Goal: Task Accomplishment & Management: Manage account settings

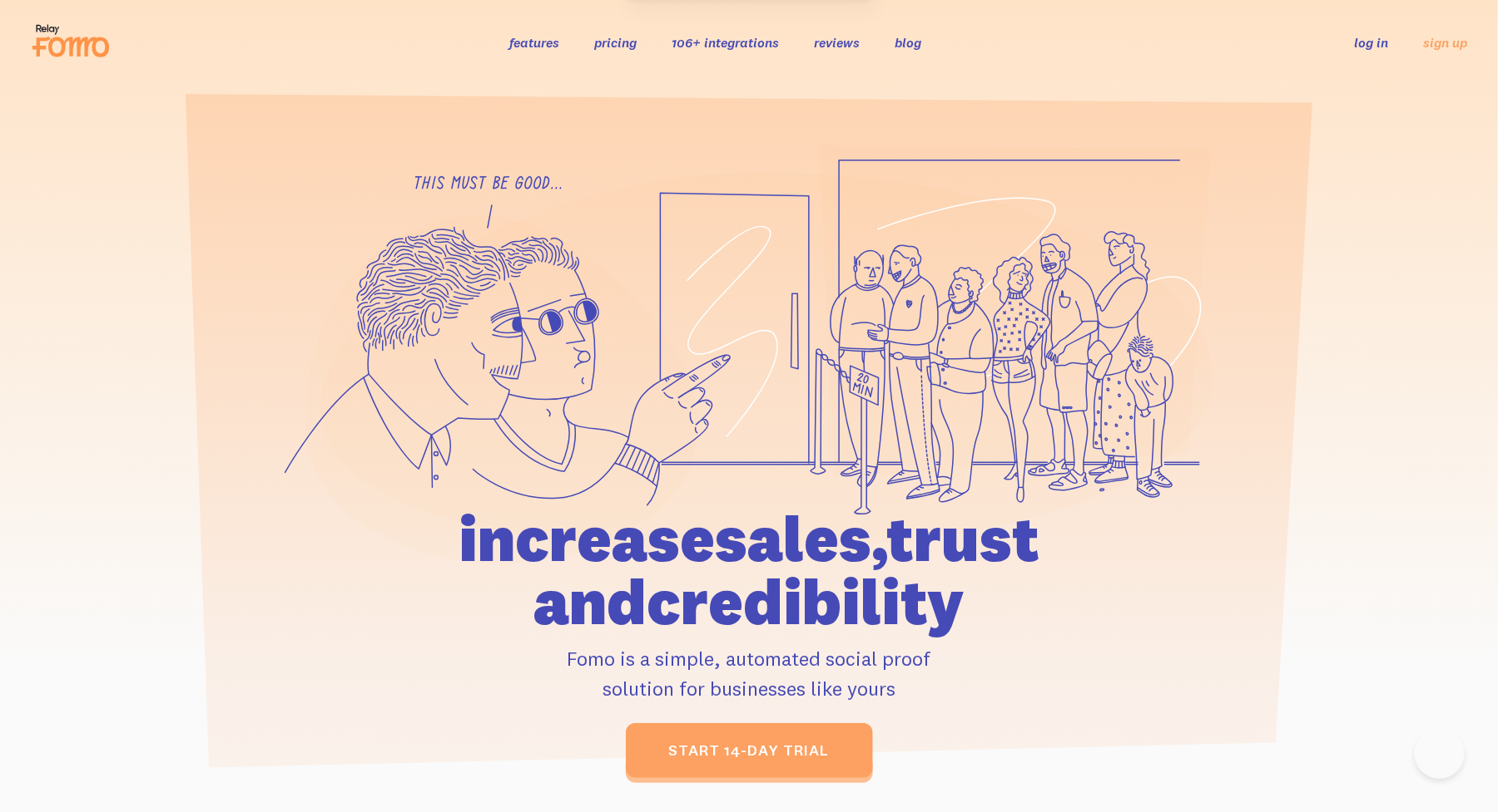
click at [1373, 41] on link "log in" at bounding box center [1372, 42] width 35 height 16
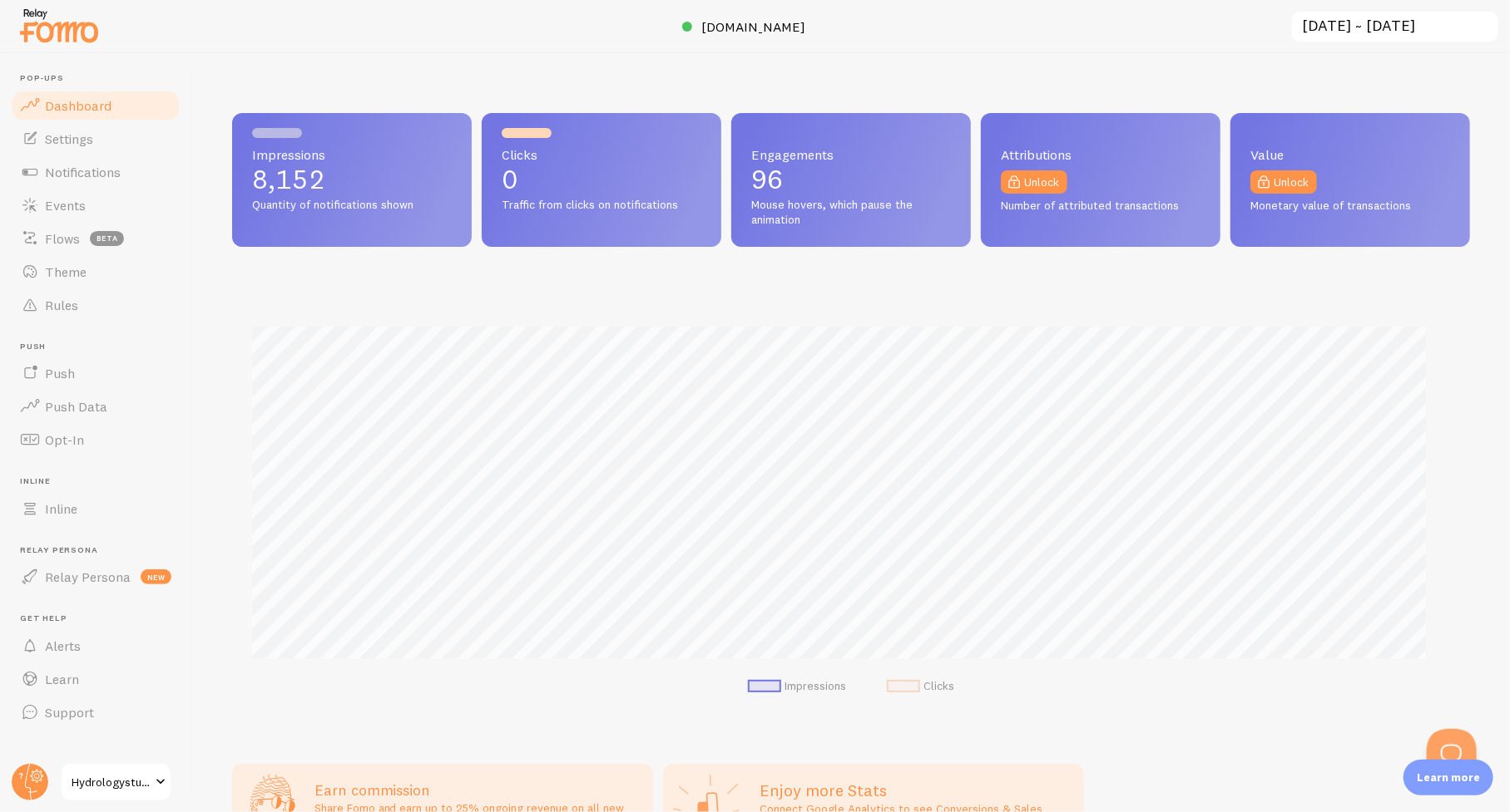
scroll to position [437, 1225]
click at [58, 207] on span "Events" at bounding box center [65, 205] width 41 height 16
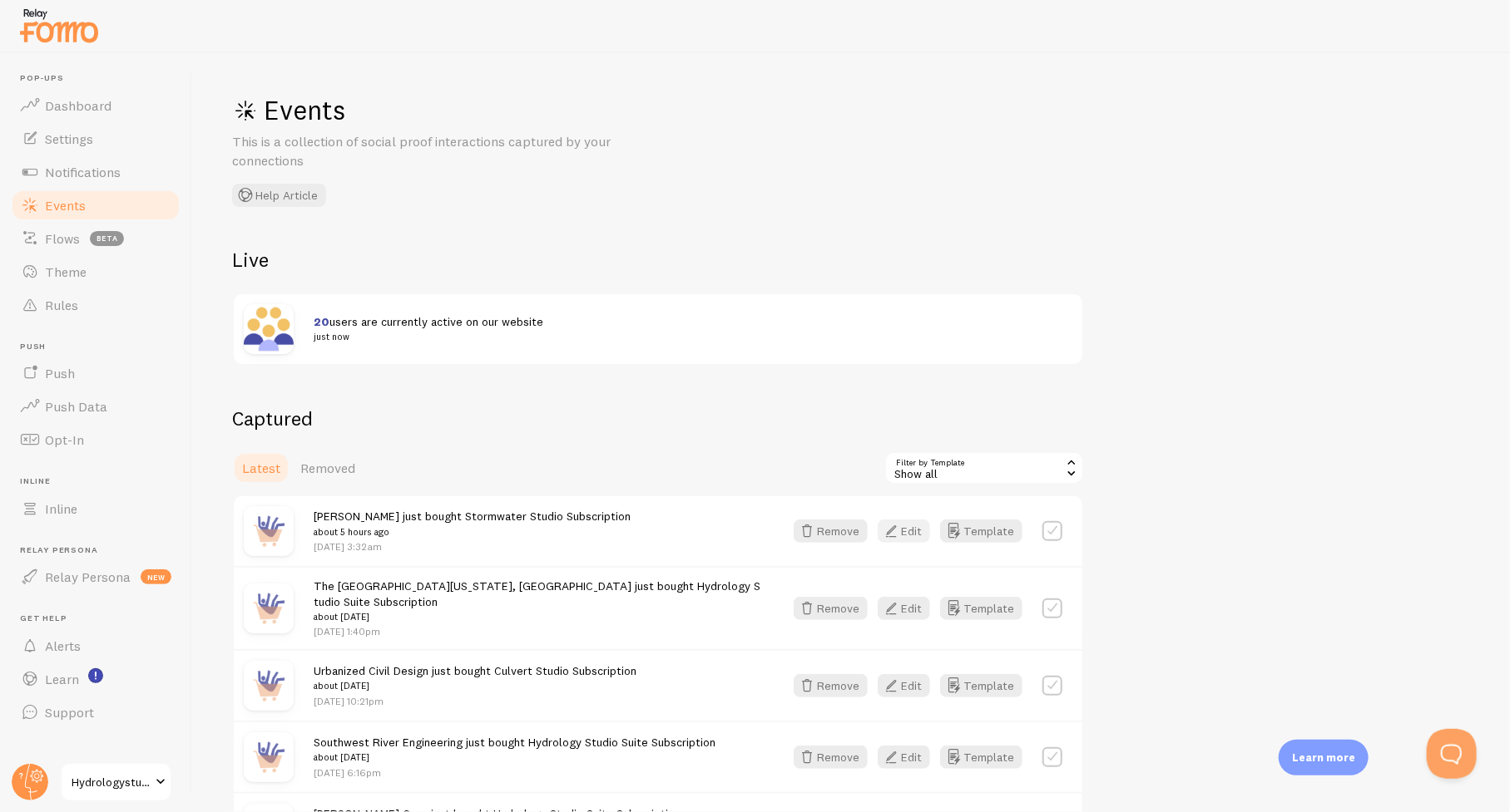
click at [899, 532] on icon "button" at bounding box center [891, 531] width 20 height 20
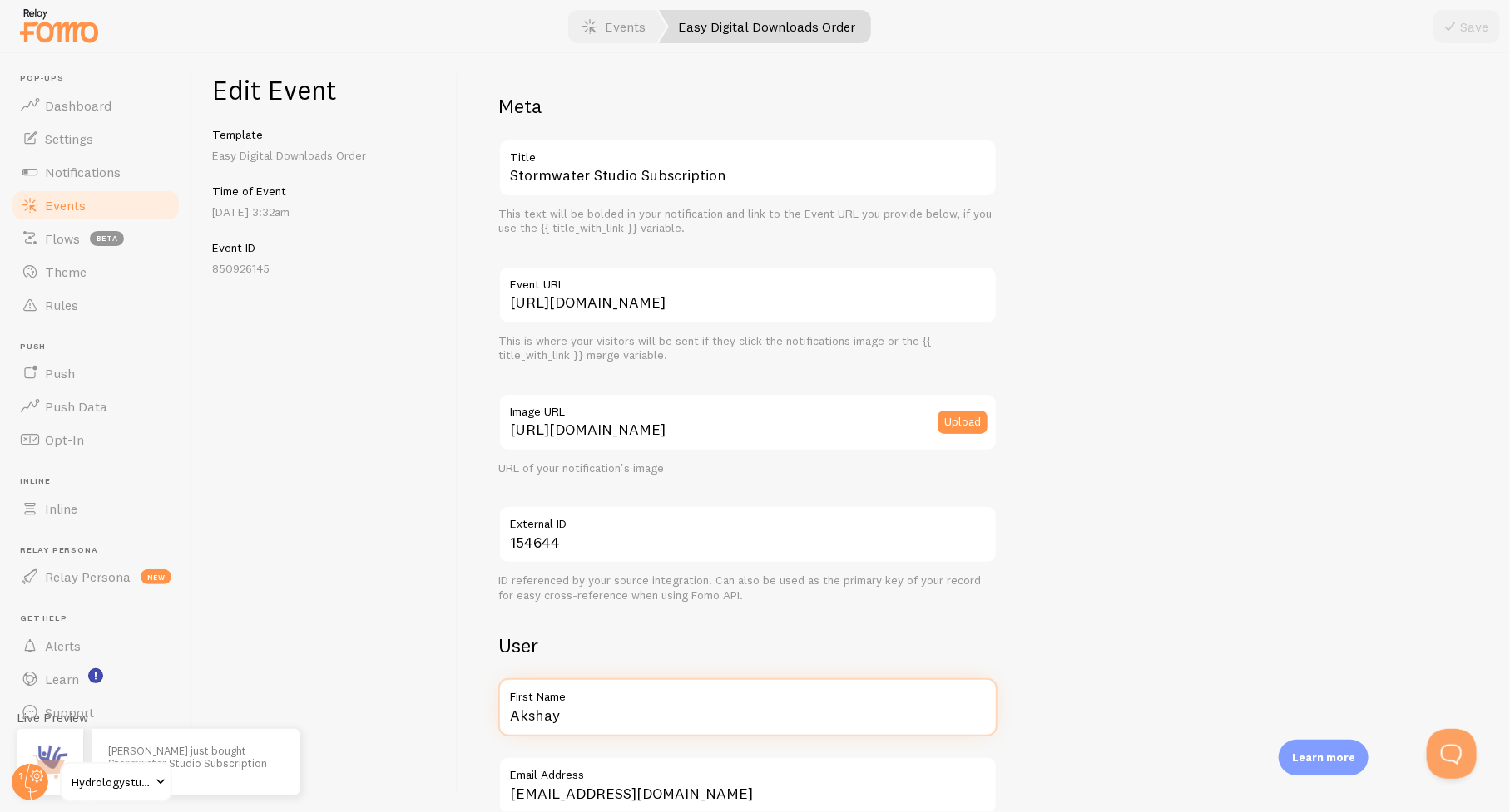
drag, startPoint x: 491, startPoint y: 720, endPoint x: 442, endPoint y: 716, distance: 49.2
click at [442, 716] on div "Edit Event Template Easy Digital Downloads Order Time of Event [DATE] 3:32am Ev…" at bounding box center [851, 433] width 1317 height 759
paste input "lada USDC Inc."
type input "Alada USDC"
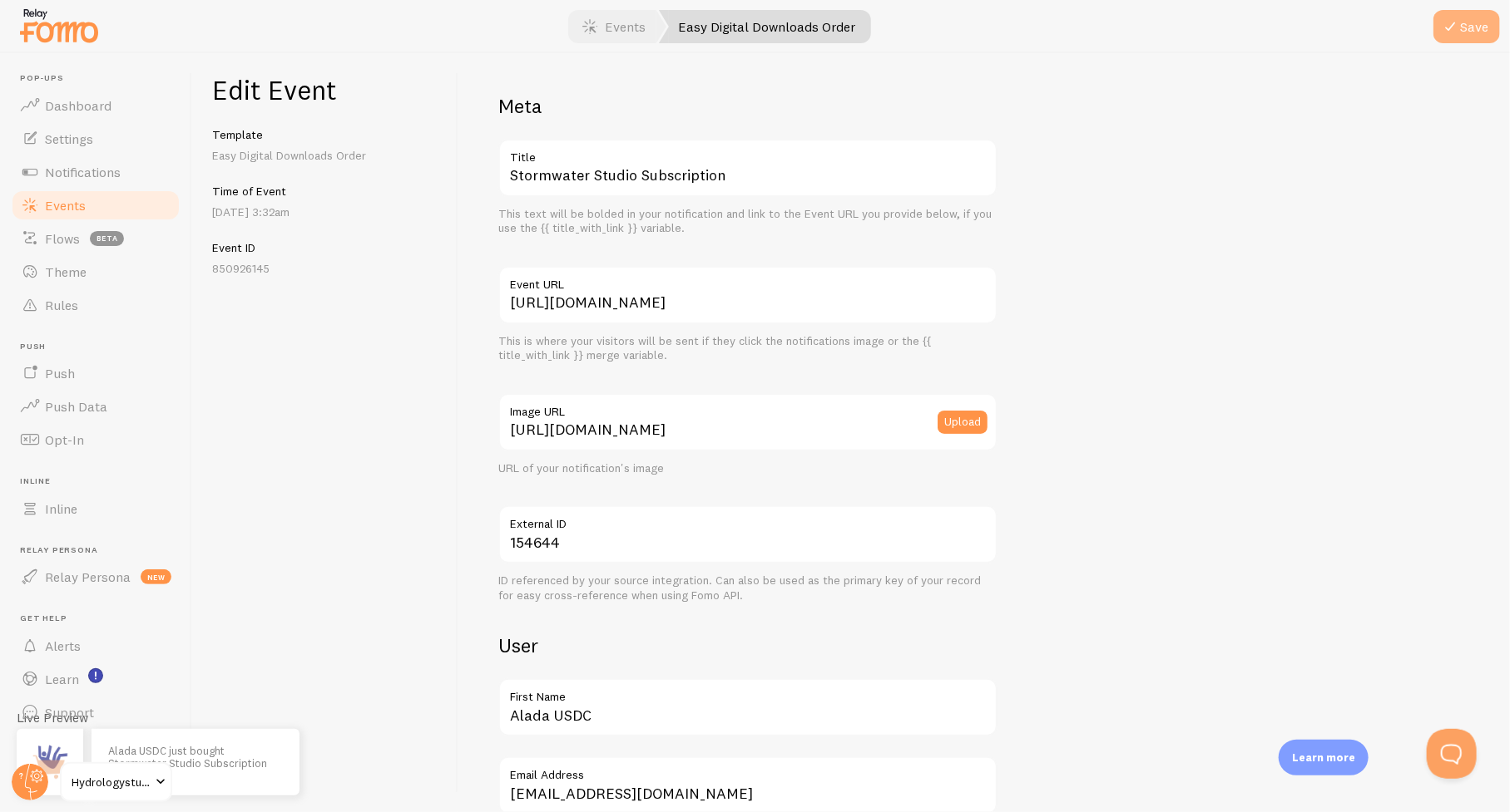
click at [1482, 28] on button "Save" at bounding box center [1466, 27] width 66 height 34
click at [61, 205] on span "Events" at bounding box center [65, 205] width 41 height 16
